Goal: Information Seeking & Learning: Learn about a topic

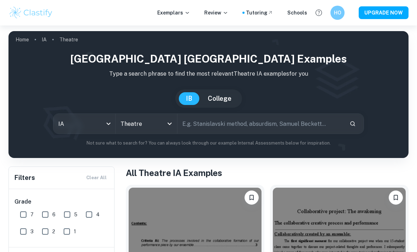
click at [219, 112] on div "IB Theatre [GEOGRAPHIC_DATA] examples Type a search phrase to find the most rel…" at bounding box center [208, 99] width 389 height 96
click at [208, 122] on input "text" at bounding box center [261, 124] width 167 height 20
type input "Production proposal"
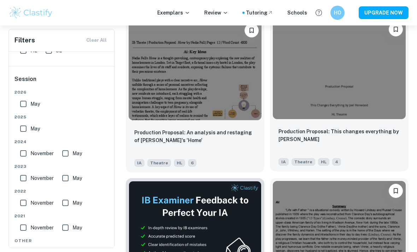
scroll to position [135, 0]
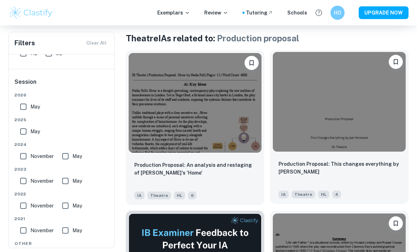
click at [335, 138] on img at bounding box center [339, 102] width 133 height 100
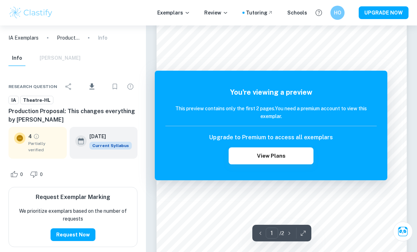
scroll to position [23, 0]
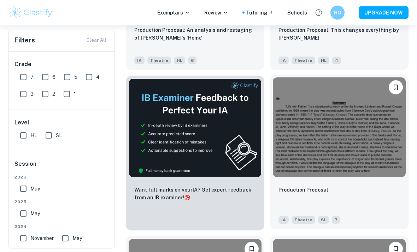
scroll to position [280, 0]
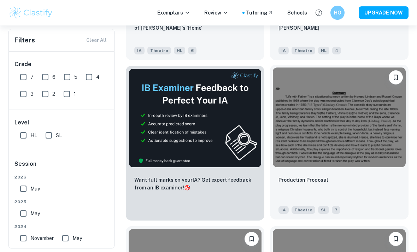
click at [327, 138] on img at bounding box center [339, 118] width 133 height 100
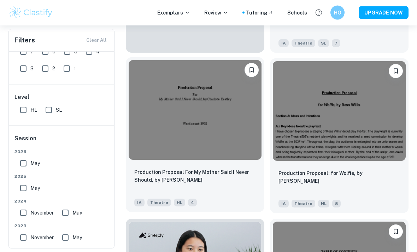
scroll to position [456, 0]
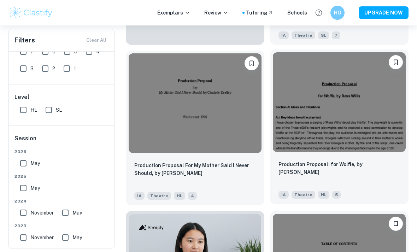
click at [355, 116] on img at bounding box center [339, 102] width 133 height 100
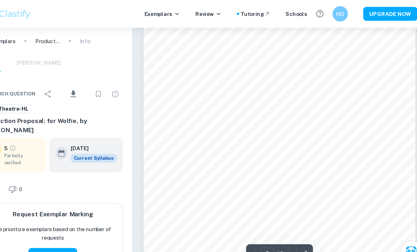
scroll to position [2636, 0]
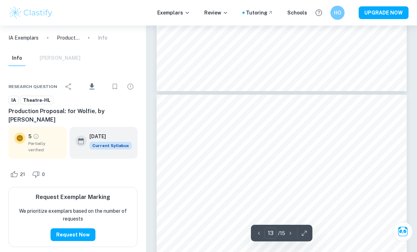
type input "12"
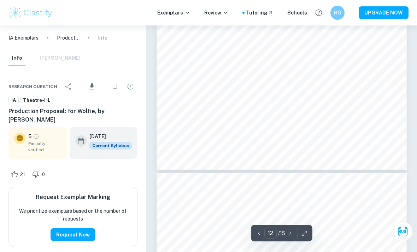
scroll to position [4275, 0]
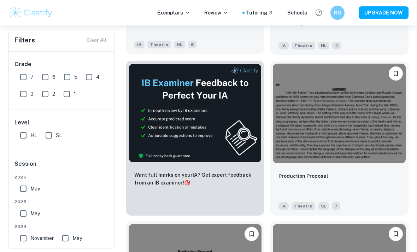
scroll to position [90, 0]
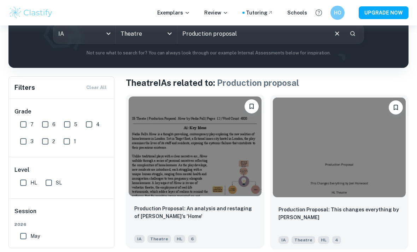
click at [217, 152] on img at bounding box center [195, 147] width 133 height 100
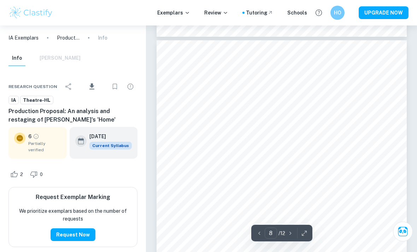
scroll to position [2643, 0]
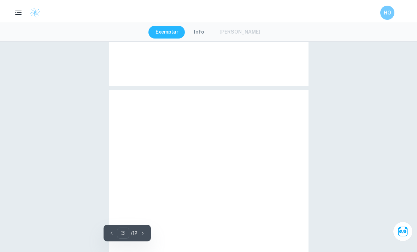
type input "2"
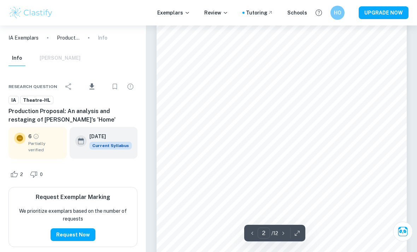
scroll to position [395, 0]
